Goal: Information Seeking & Learning: Learn about a topic

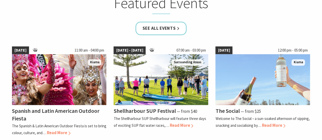
scroll to position [356, 0]
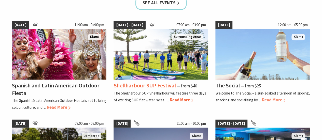
click at [181, 100] on span "Read More" at bounding box center [181, 100] width 24 height 6
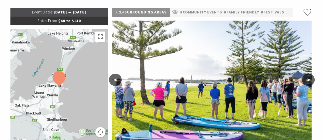
scroll to position [102, 0]
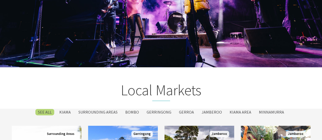
scroll to position [784, 0]
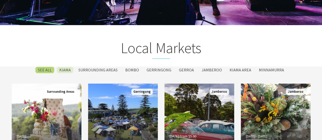
click at [69, 70] on label "Kiama" at bounding box center [65, 70] width 17 height 6
click at [0, 0] on input "Kiama" at bounding box center [0, 0] width 0 height 0
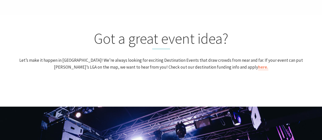
scroll to position [467, 0]
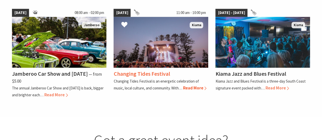
click at [195, 86] on span "Read More" at bounding box center [195, 88] width 24 height 6
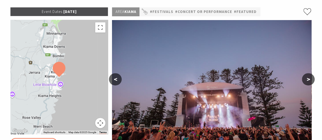
scroll to position [76, 0]
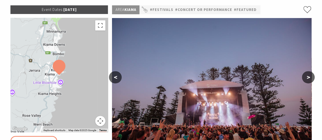
click at [309, 78] on button ">" at bounding box center [308, 77] width 13 height 12
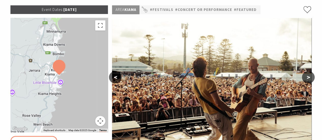
click at [309, 78] on button ">" at bounding box center [308, 77] width 13 height 12
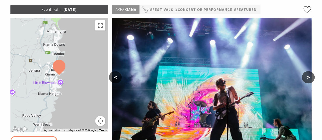
click at [309, 78] on button ">" at bounding box center [308, 77] width 13 height 12
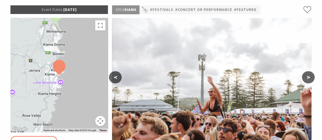
click at [309, 78] on button ">" at bounding box center [308, 77] width 13 height 12
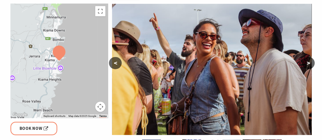
scroll to position [102, 0]
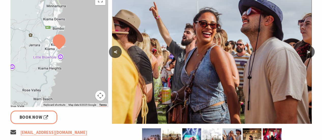
click at [307, 52] on button ">" at bounding box center [308, 52] width 13 height 12
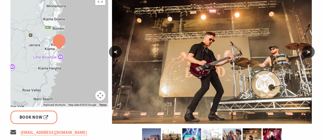
click at [307, 52] on button ">" at bounding box center [308, 52] width 13 height 12
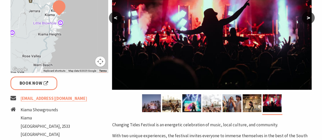
scroll to position [153, 0]
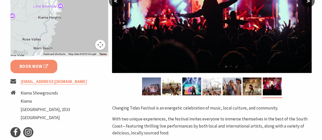
click at [30, 67] on span "Book Now" at bounding box center [34, 66] width 29 height 7
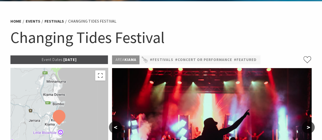
scroll to position [25, 0]
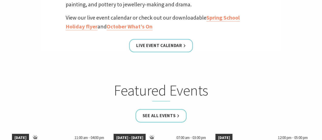
scroll to position [213, 0]
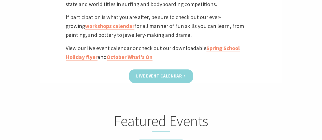
click at [159, 75] on link "Live Event Calendar" at bounding box center [161, 75] width 64 height 13
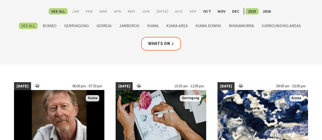
scroll to position [76, 0]
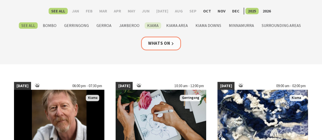
click at [154, 23] on label "Kiama" at bounding box center [152, 25] width 17 height 6
click at [0, 0] on input "Kiama" at bounding box center [0, 0] width 0 height 0
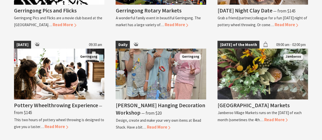
scroll to position [305, 0]
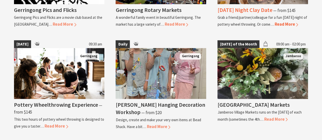
click at [284, 23] on span "Read More" at bounding box center [286, 24] width 24 height 6
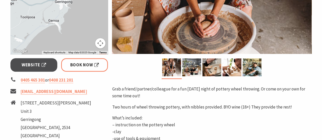
scroll to position [178, 0]
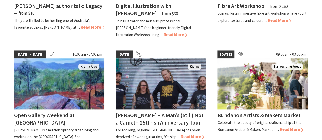
scroll to position [229, 0]
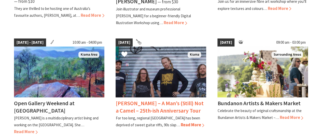
click at [162, 118] on p "For too long, regional [GEOGRAPHIC_DATA] has been deprived of sweet guitar riff…" at bounding box center [157, 122] width 84 height 12
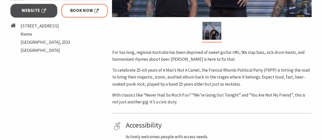
scroll to position [153, 0]
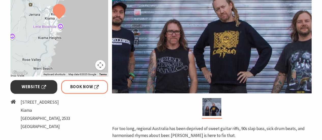
click at [33, 85] on span "Website" at bounding box center [34, 86] width 24 height 7
